Goal: Use online tool/utility: Utilize a website feature to perform a specific function

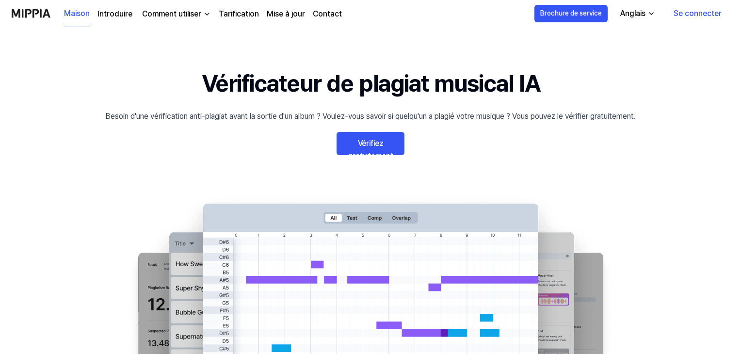
click at [696, 12] on font "Se connecter" at bounding box center [698, 13] width 48 height 9
click at [706, 14] on font "Se connecter" at bounding box center [698, 13] width 48 height 9
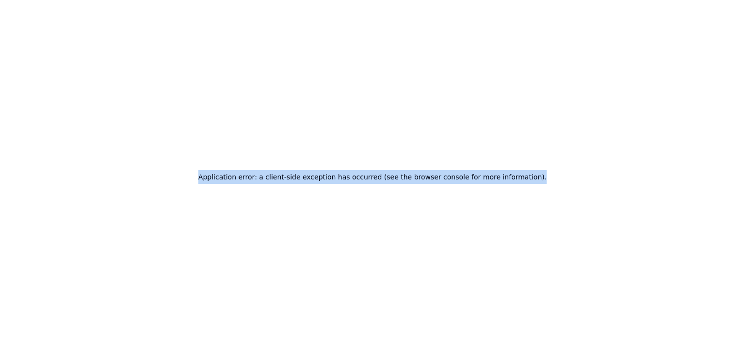
drag, startPoint x: 220, startPoint y: 177, endPoint x: 540, endPoint y: 188, distance: 319.5
click at [540, 188] on div "Application error: a client-side exception has occurred (see the browser consol…" at bounding box center [372, 177] width 745 height 354
copy h2 "Application error: a client-side exception has occurred (see the browser consol…"
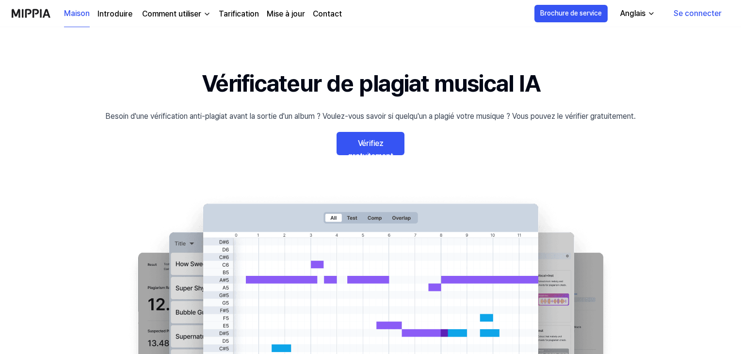
click at [689, 12] on font "Se connecter" at bounding box center [698, 13] width 48 height 9
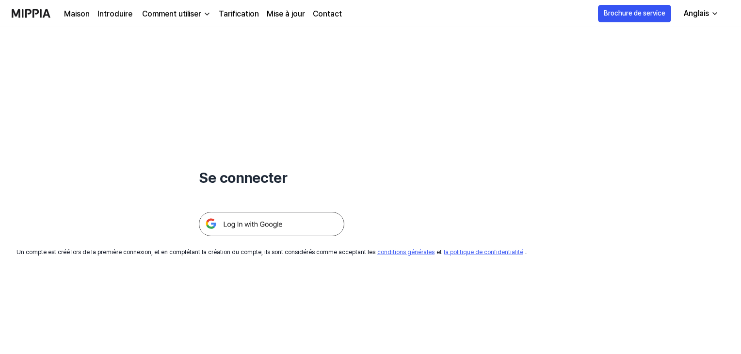
click at [246, 226] on img at bounding box center [272, 224] width 146 height 24
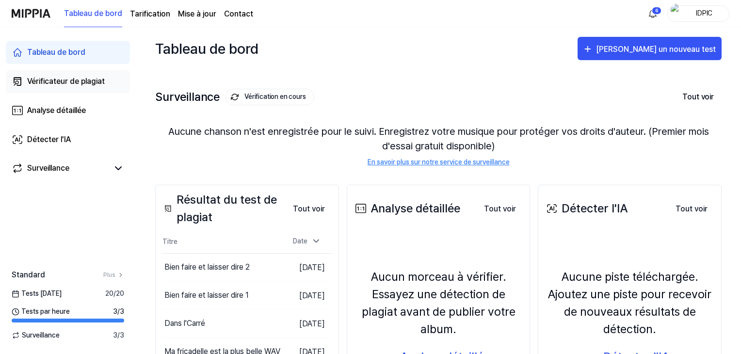
click at [55, 80] on font "Vérificateur de plagiat" at bounding box center [66, 81] width 78 height 9
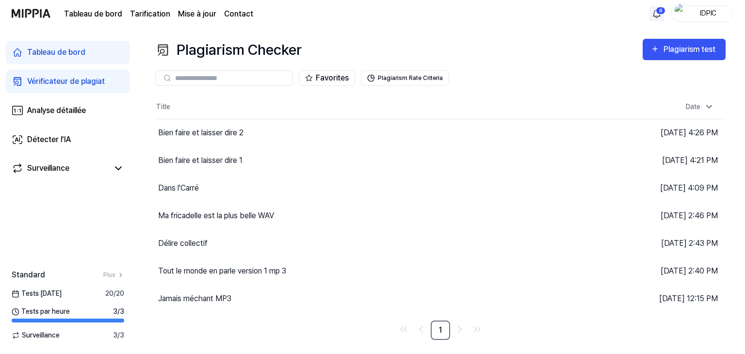
click at [657, 12] on html "Tableau de bord Tarification Mise à jour Contact 6 IDPIC Tableau de bord Vérifi…" at bounding box center [372, 177] width 745 height 354
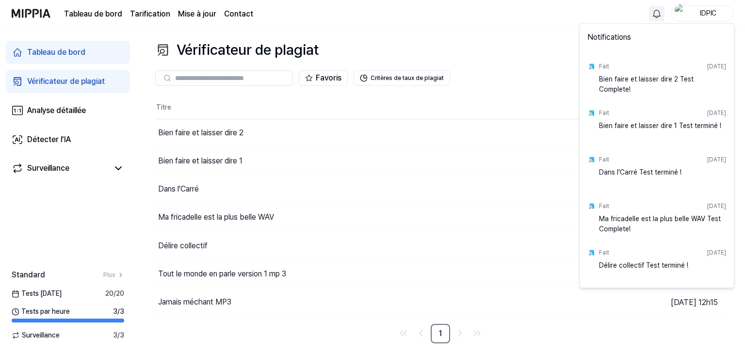
click at [117, 167] on html "Tableau de bord Tarification Mise à jour Contact IDPIC Tableau de bord Vérifica…" at bounding box center [372, 177] width 745 height 354
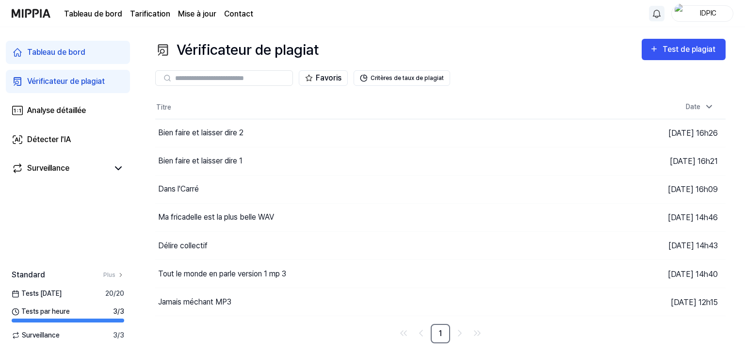
click at [117, 167] on icon at bounding box center [119, 169] width 12 height 12
click at [54, 169] on font "Surveillance" at bounding box center [48, 168] width 42 height 9
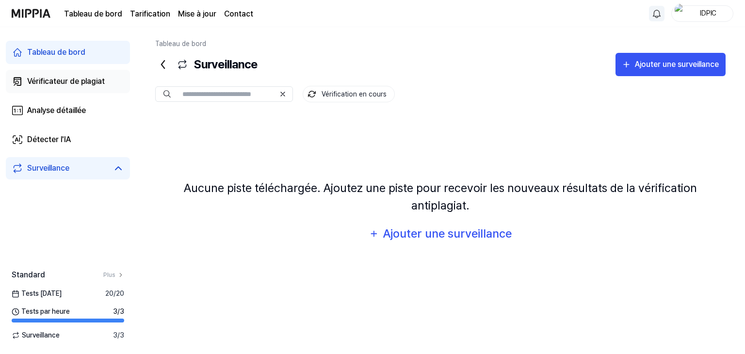
click at [47, 80] on font "Vérificateur de plagiat" at bounding box center [66, 81] width 78 height 9
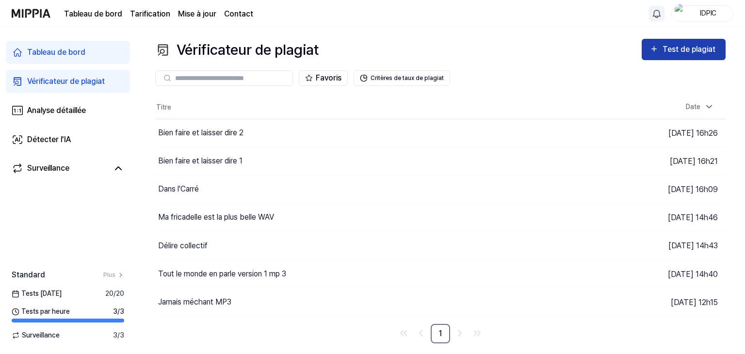
click at [695, 44] on div "Test de plagiat" at bounding box center [690, 49] width 55 height 13
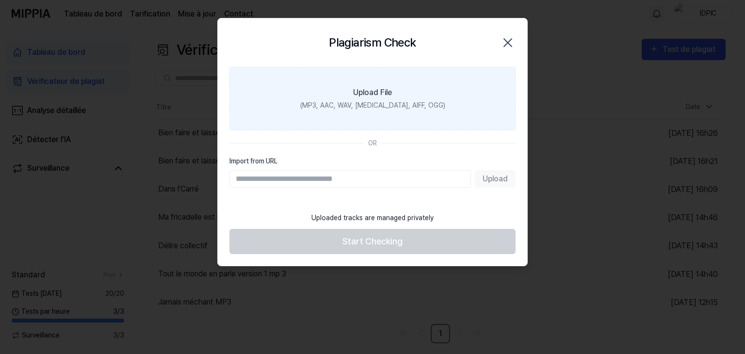
click at [397, 100] on div "(MP3, AAC, WAV, FLAC, AIFF, OGG)" at bounding box center [372, 105] width 145 height 10
click at [0, 0] on input "Upload File (MP3, AAC, WAV, FLAC, AIFF, OGG)" at bounding box center [0, 0] width 0 height 0
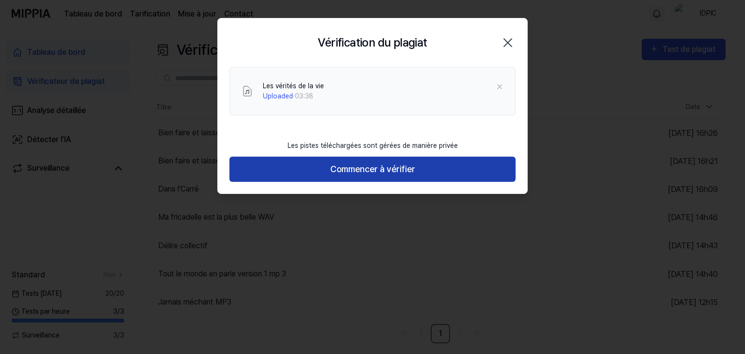
click at [382, 165] on font "Commencer à vérifier" at bounding box center [372, 169] width 85 height 10
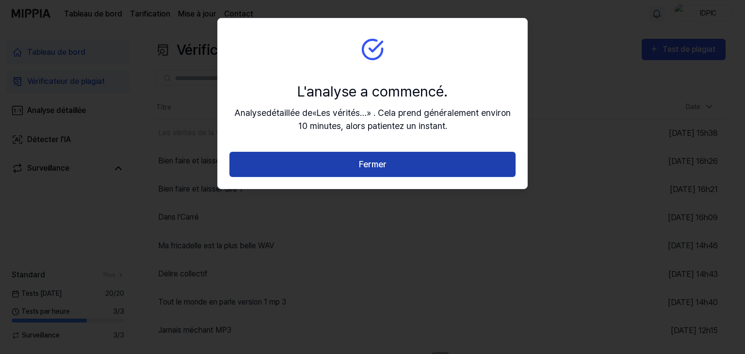
click at [369, 161] on font "Fermer" at bounding box center [373, 164] width 28 height 10
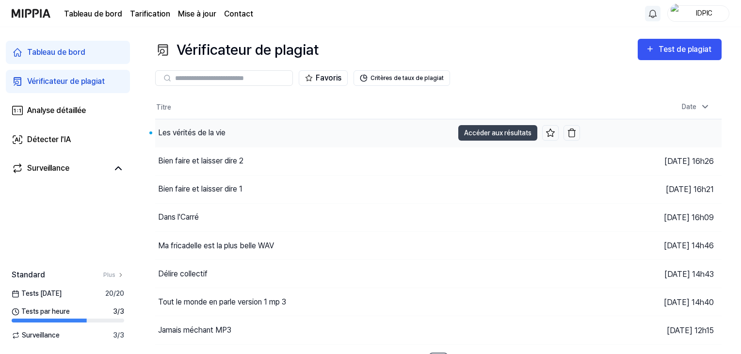
click at [501, 136] on font "Accéder aux résultats" at bounding box center [497, 133] width 67 height 8
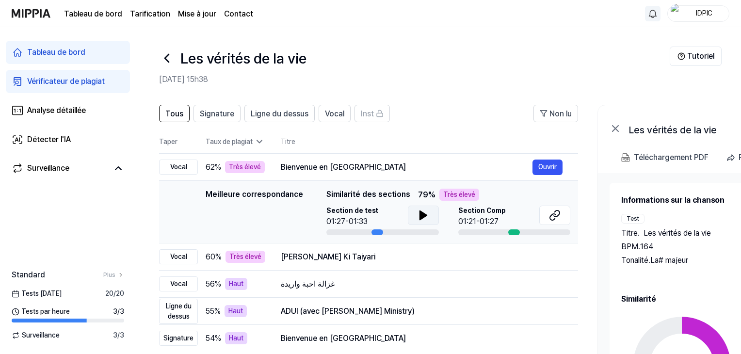
click at [420, 216] on icon at bounding box center [423, 215] width 7 height 9
click at [553, 214] on icon at bounding box center [553, 217] width 6 height 6
click at [549, 255] on font "Ouvrir" at bounding box center [548, 257] width 18 height 8
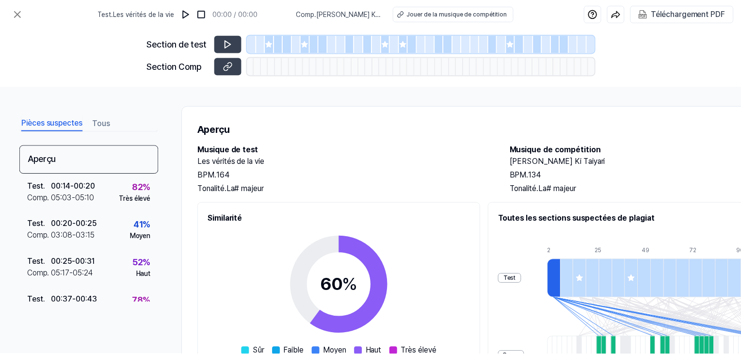
scroll to position [165, 0]
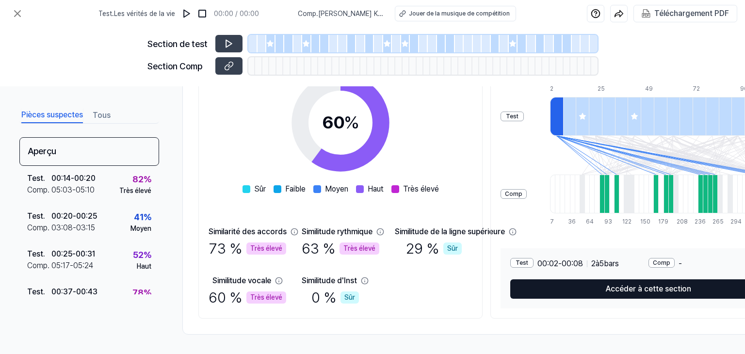
click at [689, 284] on font "Accéder à cette section" at bounding box center [648, 288] width 85 height 9
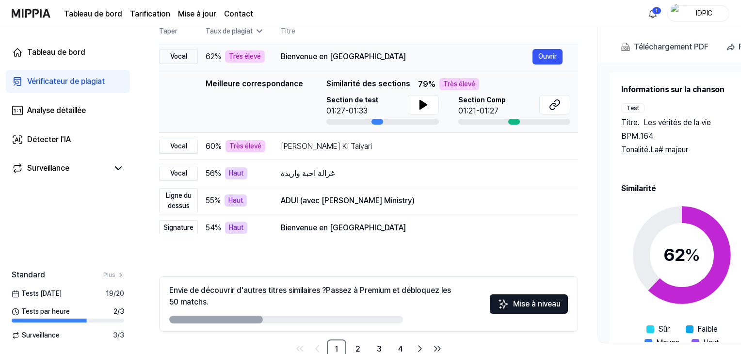
scroll to position [135, 0]
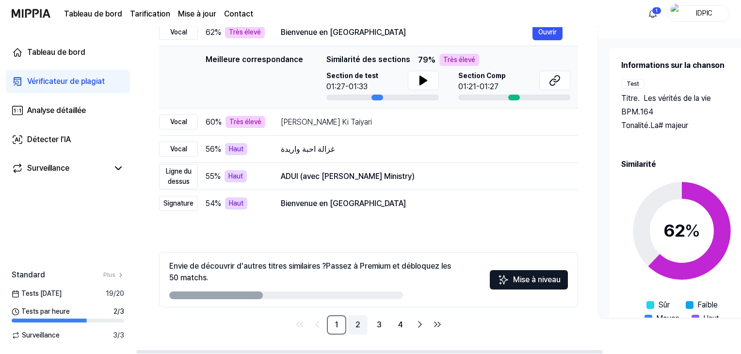
click at [358, 326] on font "2" at bounding box center [358, 324] width 5 height 9
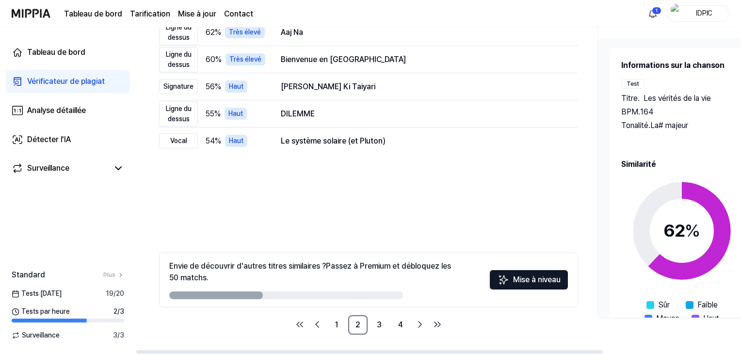
scroll to position [38, 0]
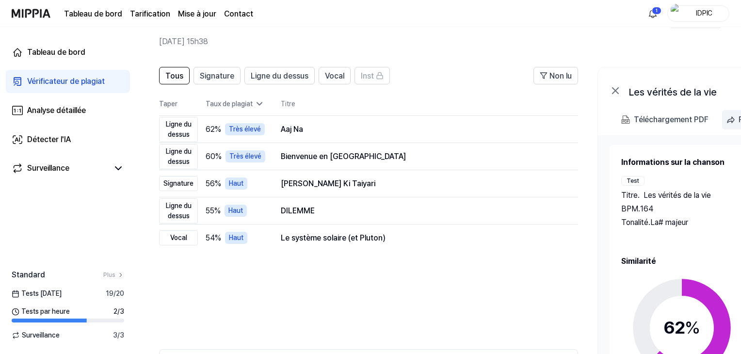
click at [690, 119] on font "Téléchargement PDF" at bounding box center [671, 119] width 75 height 9
click at [654, 12] on html "Tableau de bord Tarification Mise à jour Contact 1 IDPIC Tableau de bord Vérifi…" at bounding box center [370, 139] width 741 height 354
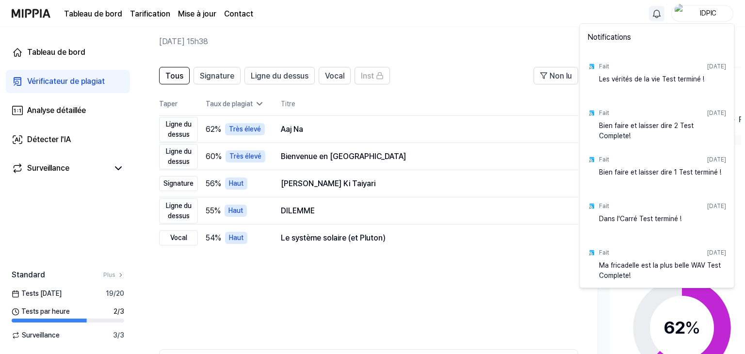
click at [537, 37] on html "Tableau de bord Tarification Mise à jour Contact IDPIC Tableau de bord Vérifica…" at bounding box center [372, 139] width 745 height 354
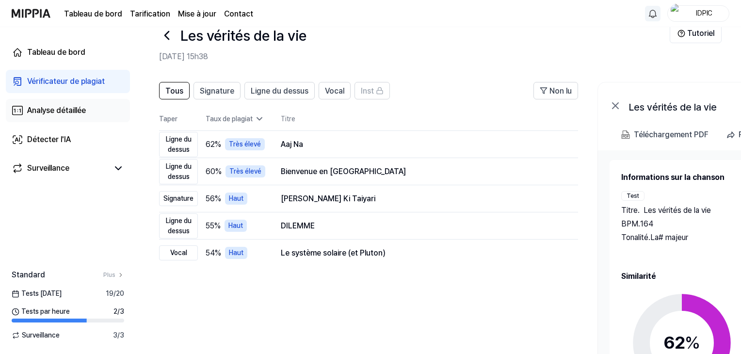
scroll to position [0, 0]
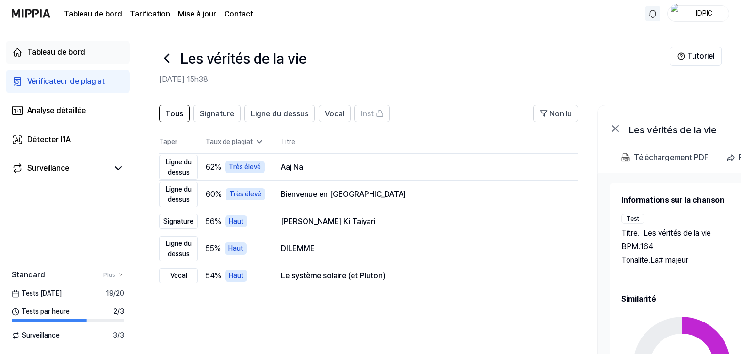
click at [52, 55] on font "Tableau de bord" at bounding box center [56, 52] width 58 height 9
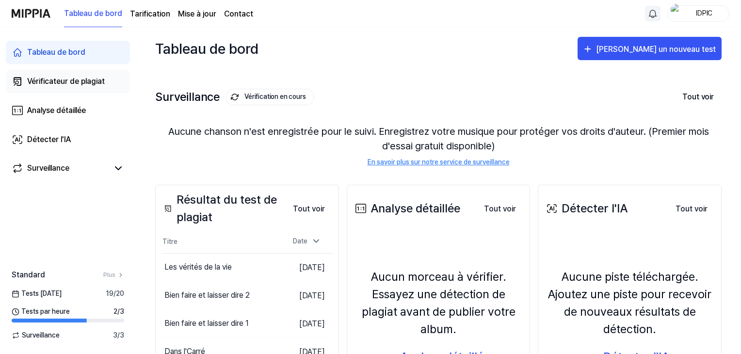
click at [74, 80] on font "Vérificateur de plagiat" at bounding box center [66, 81] width 78 height 9
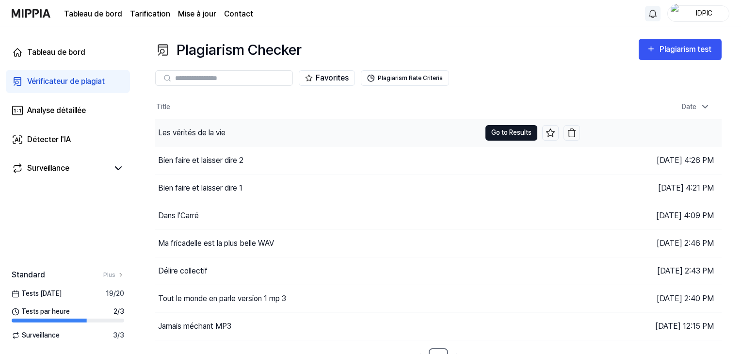
click at [507, 131] on button "Go to Results" at bounding box center [512, 133] width 52 height 16
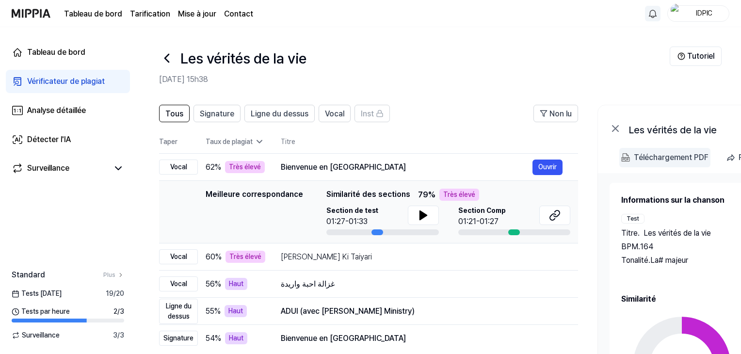
click at [658, 159] on font "Téléchargement PDF" at bounding box center [671, 157] width 75 height 9
click at [545, 280] on font "Ouvrir" at bounding box center [548, 284] width 18 height 8
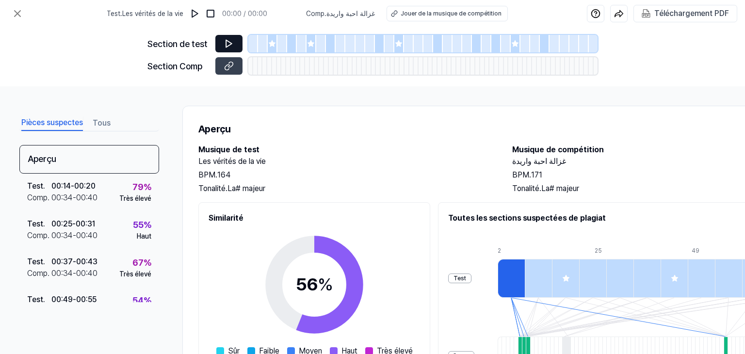
click at [228, 43] on icon at bounding box center [229, 44] width 10 height 10
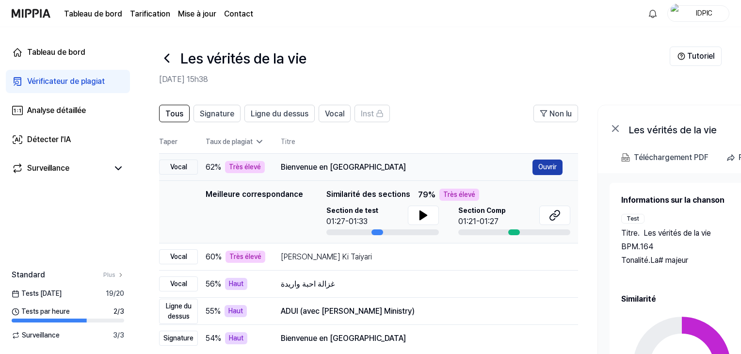
click at [544, 167] on font "Ouvrir" at bounding box center [548, 167] width 18 height 8
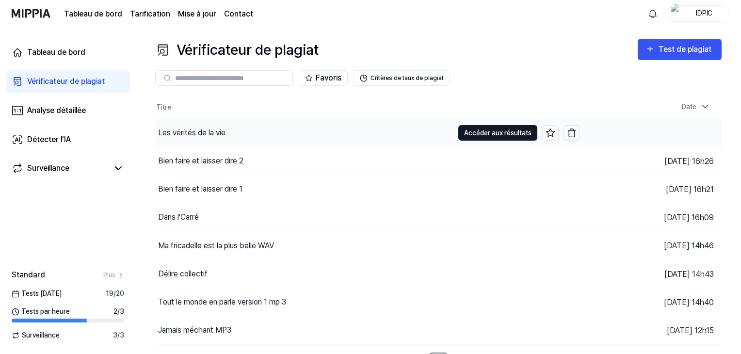
click at [473, 129] on font "Accéder aux résultats" at bounding box center [497, 133] width 67 height 8
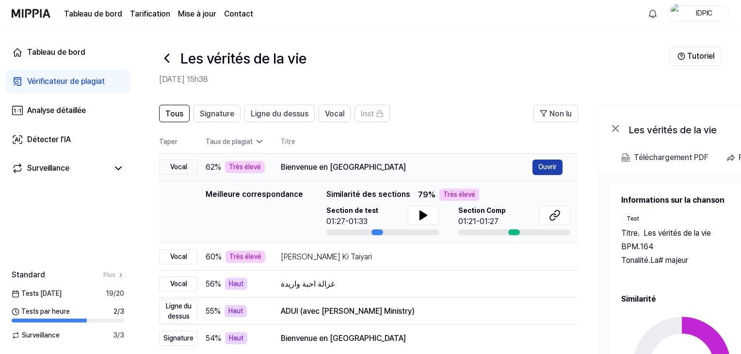
click at [541, 166] on font "Ouvrir" at bounding box center [548, 167] width 18 height 8
click at [557, 213] on icon at bounding box center [555, 216] width 12 height 12
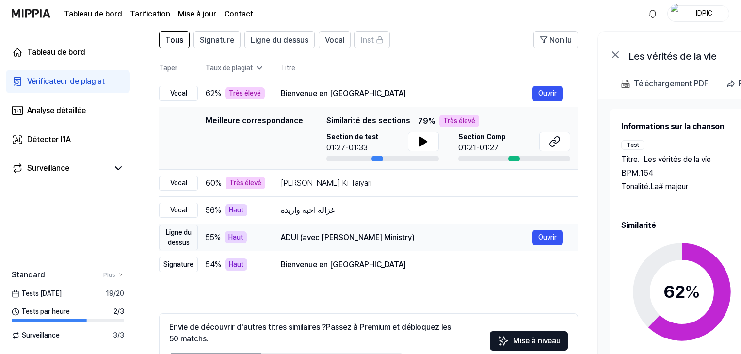
scroll to position [97, 0]
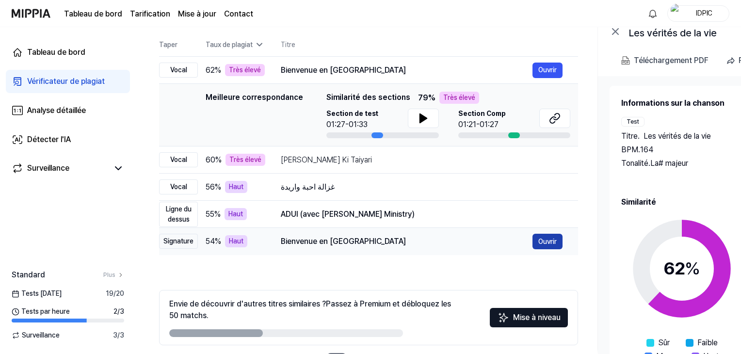
click at [546, 241] on font "Ouvrir" at bounding box center [548, 242] width 18 height 8
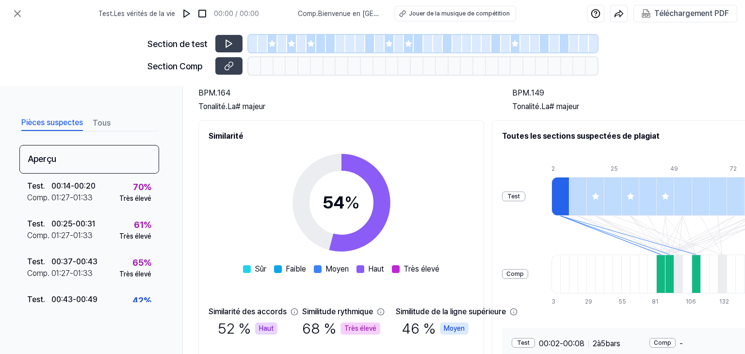
scroll to position [0, 0]
